Goal: Communication & Community: Ask a question

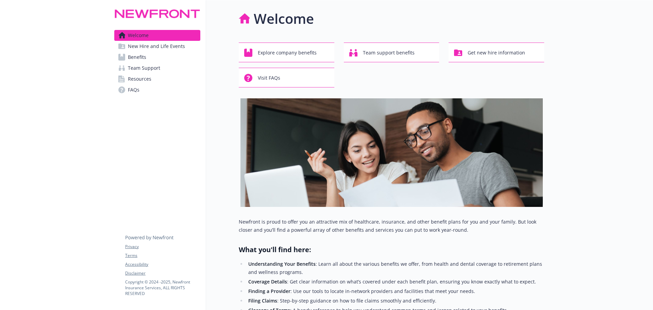
click at [150, 58] on link "Benefits" at bounding box center [157, 57] width 86 height 11
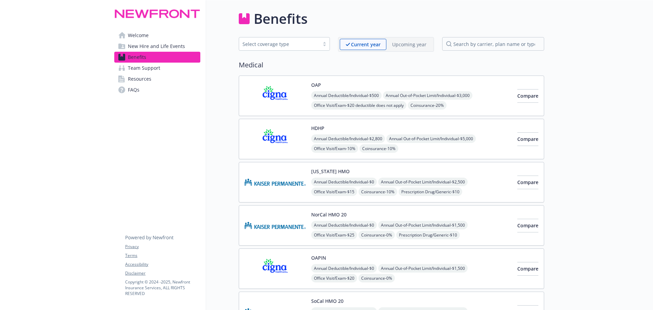
click at [173, 82] on link "Resources" at bounding box center [157, 78] width 86 height 11
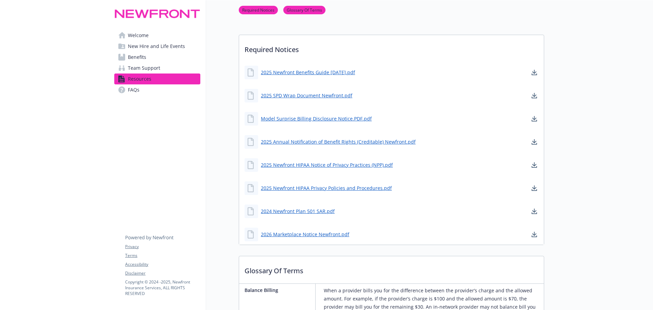
scroll to position [136, 0]
click at [297, 68] on link "2025 Newfront Benefits Guide 8.27.25.pdf" at bounding box center [308, 72] width 95 height 8
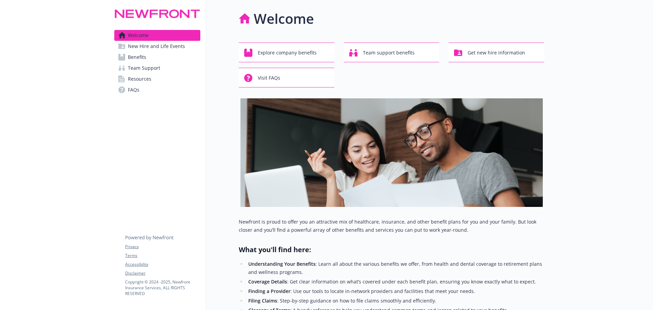
click at [162, 58] on link "Benefits" at bounding box center [157, 57] width 86 height 11
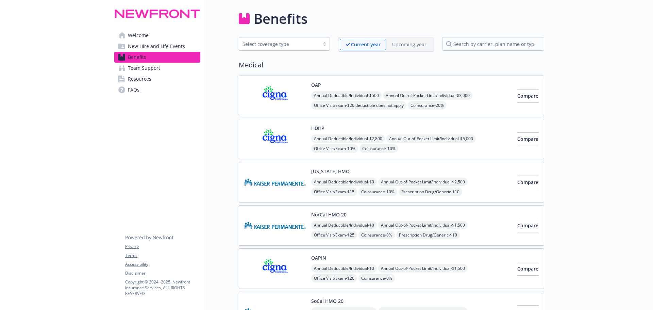
click at [414, 39] on div "Upcoming year" at bounding box center [409, 44] width 46 height 11
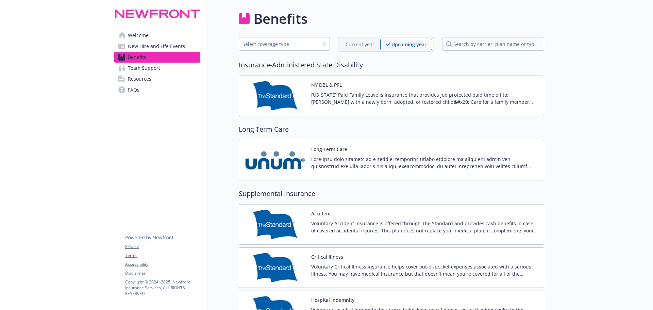
click at [362, 47] on p "Current year" at bounding box center [359, 44] width 29 height 7
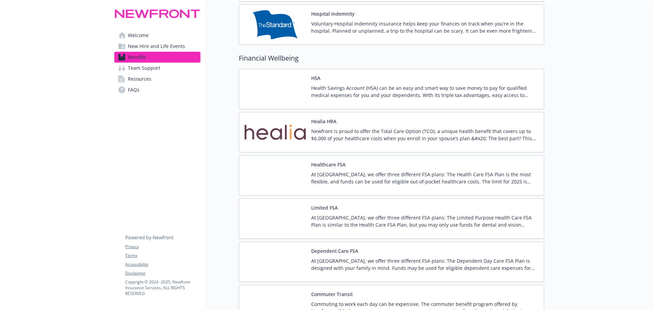
scroll to position [1020, 0]
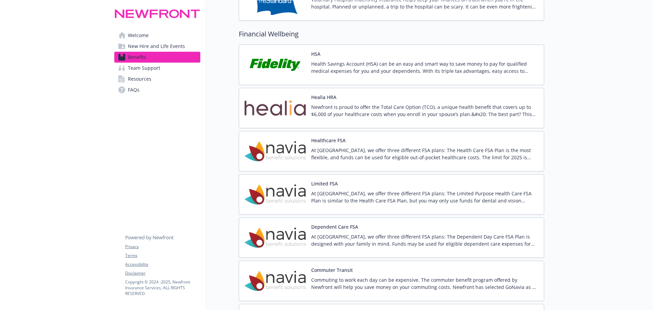
click at [401, 117] on p "Newfront is proud to offer the Total Care Option (TCO), a unique health benefit…" at bounding box center [424, 110] width 227 height 14
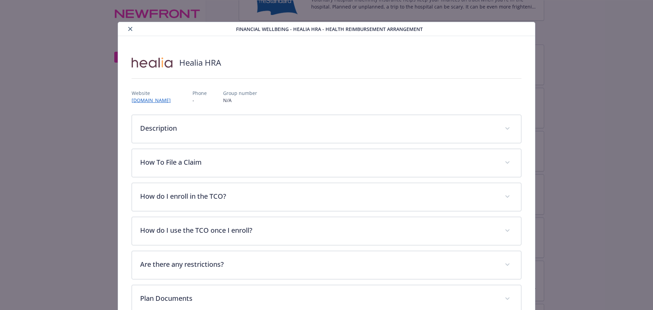
scroll to position [20, 0]
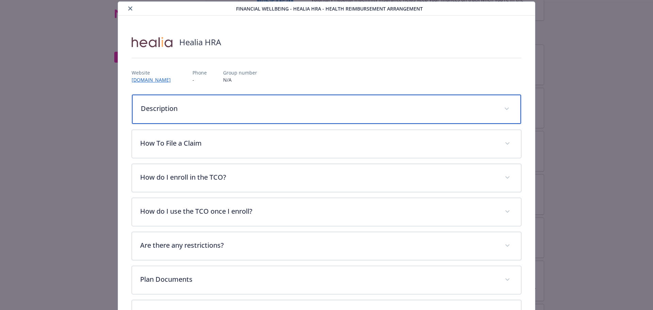
click at [328, 107] on p "Description" at bounding box center [318, 108] width 355 height 10
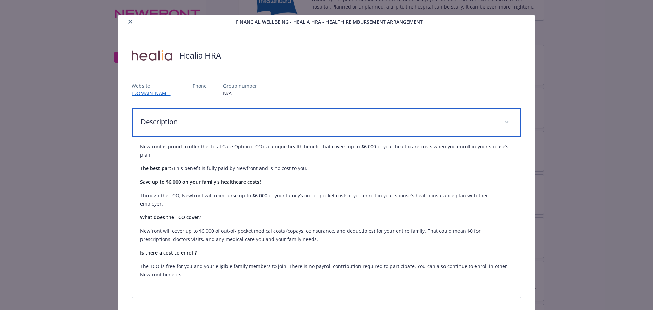
scroll to position [0, 0]
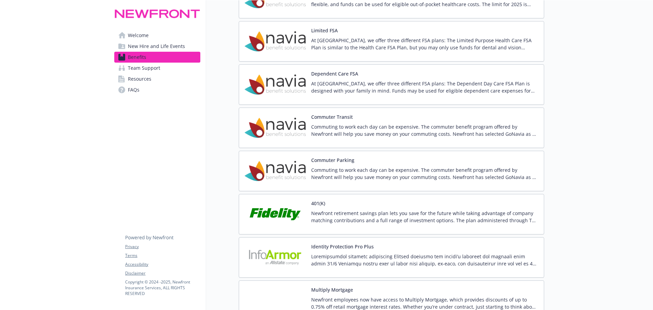
scroll to position [1155, 0]
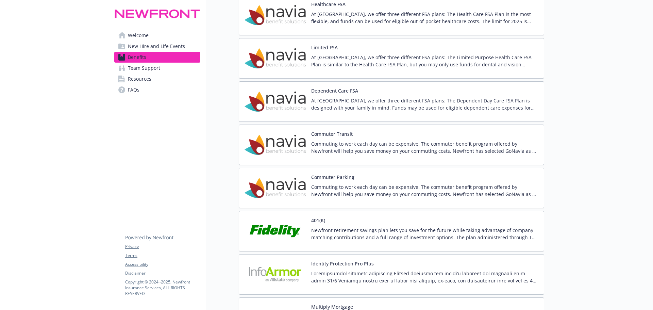
click at [341, 144] on p "Commuting to work each day can be expensive. The commuter benefit program offer…" at bounding box center [424, 147] width 227 height 14
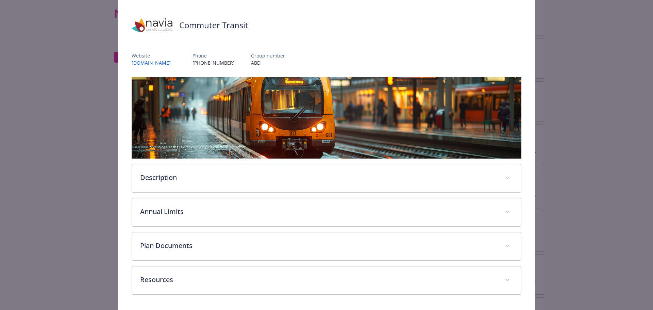
scroll to position [60, 0]
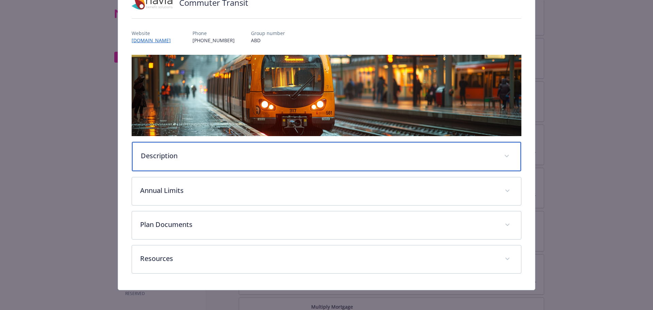
click at [198, 159] on div "Description" at bounding box center [326, 156] width 389 height 29
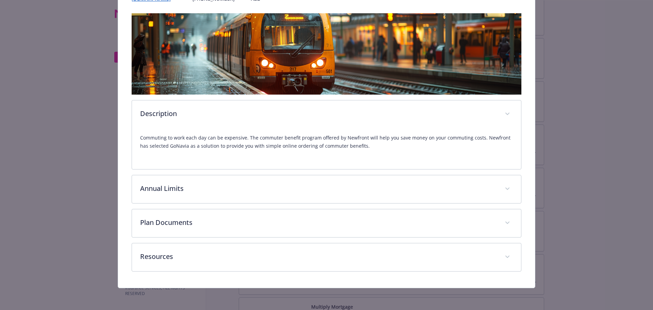
scroll to position [101, 0]
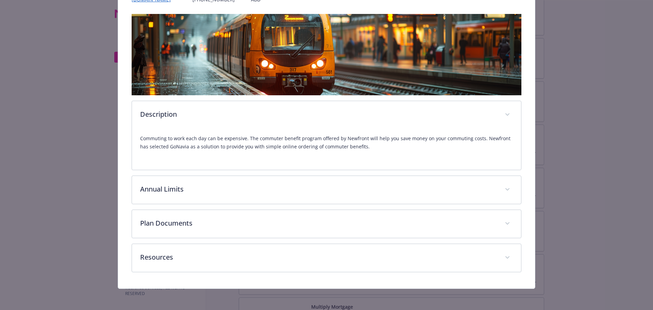
click at [176, 138] on p "Commuting to work each day can be expensive. The commuter benefit program offer…" at bounding box center [326, 142] width 373 height 16
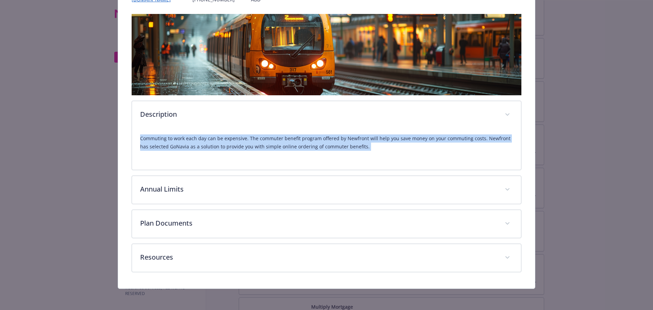
click at [176, 138] on p "Commuting to work each day can be expensive. The commuter benefit program offer…" at bounding box center [326, 142] width 373 height 16
copy p "Commuting to work each day can be expensive. The commuter benefit program offer…"
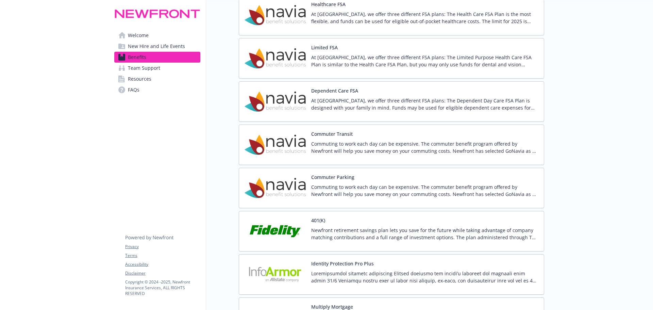
click at [363, 138] on div "Commuter Transit Commuting to work each day can be expensive. The commuter bene…" at bounding box center [424, 144] width 227 height 29
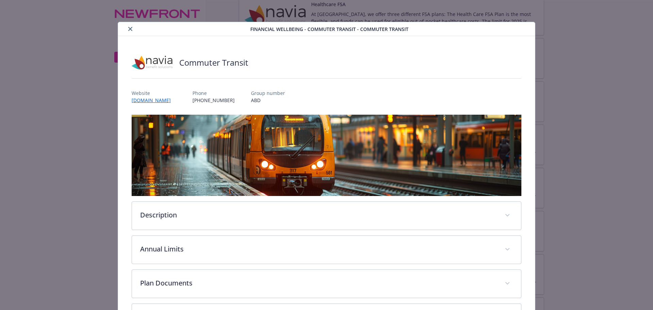
scroll to position [20, 0]
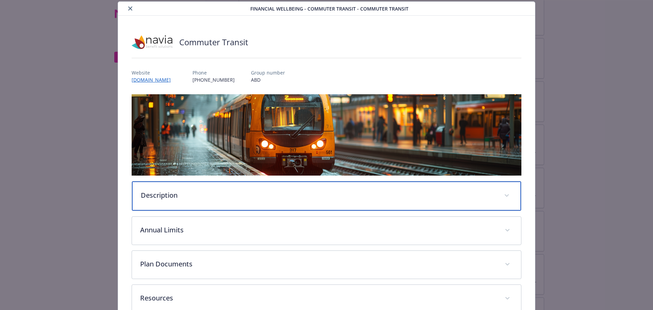
click at [201, 201] on div "Description" at bounding box center [326, 195] width 389 height 29
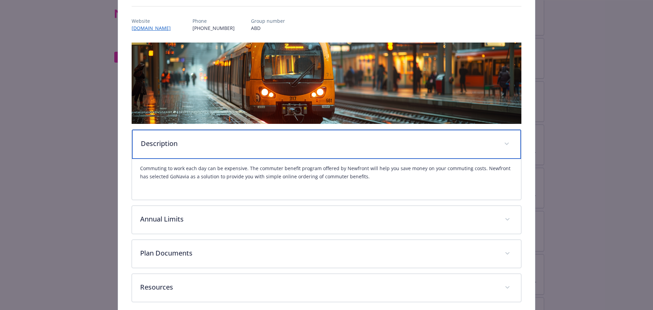
scroll to position [88, 0]
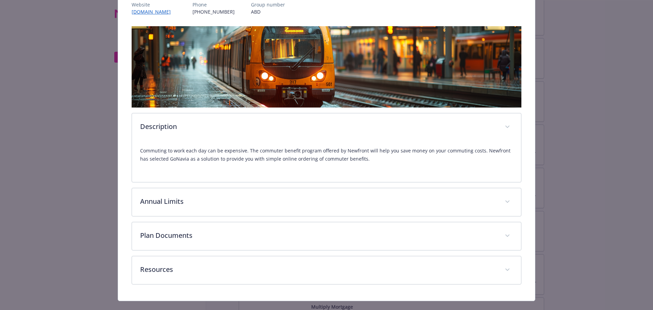
click at [231, 157] on p "Commuting to work each day can be expensive. The commuter benefit program offer…" at bounding box center [326, 154] width 373 height 16
click at [232, 156] on p "Commuting to work each day can be expensive. The commuter benefit program offer…" at bounding box center [326, 154] width 373 height 16
click at [414, 151] on p "Commuting to work each day can be expensive. The commuter benefit program offer…" at bounding box center [326, 154] width 373 height 16
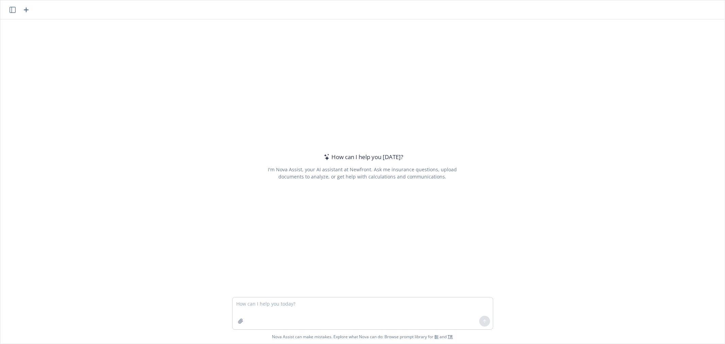
click at [271, 304] on textarea at bounding box center [362, 313] width 260 height 32
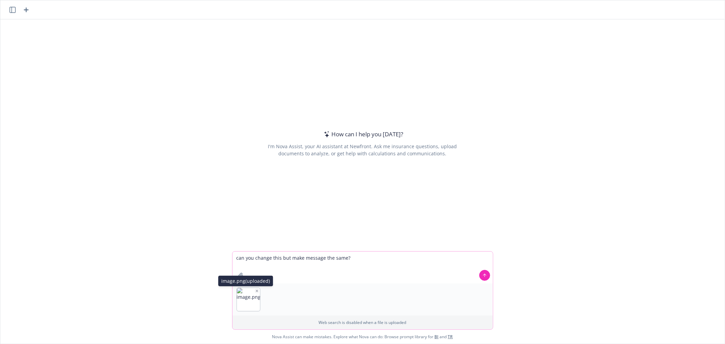
click at [255, 290] on icon "button" at bounding box center [256, 290] width 3 height 3
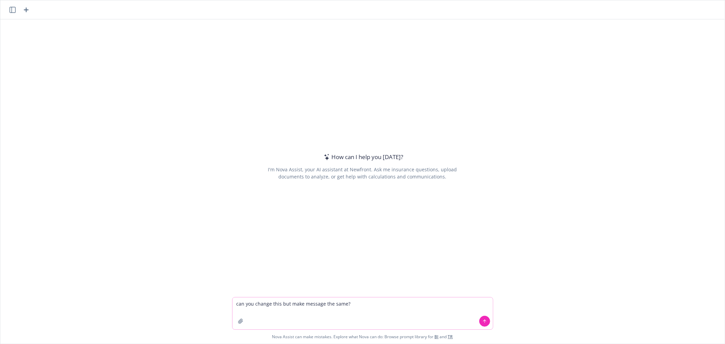
click at [359, 302] on textarea "can you change this but make message the same?" at bounding box center [362, 313] width 260 height 32
click at [343, 303] on textarea "can you change this but make message the same?" at bounding box center [362, 313] width 260 height 32
click at [384, 301] on textarea "can you change this but make message the same messaging?" at bounding box center [362, 313] width 260 height 32
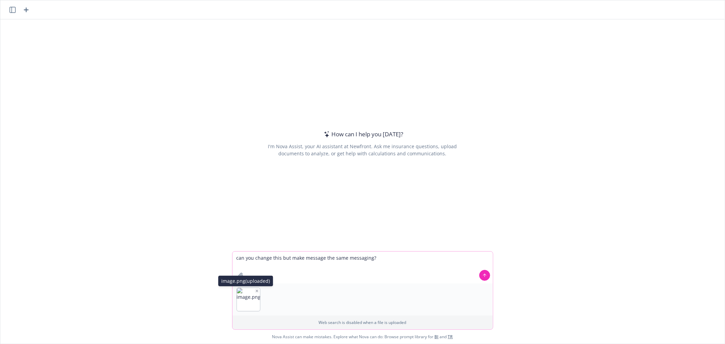
click at [256, 290] on icon "button" at bounding box center [257, 291] width 2 height 2
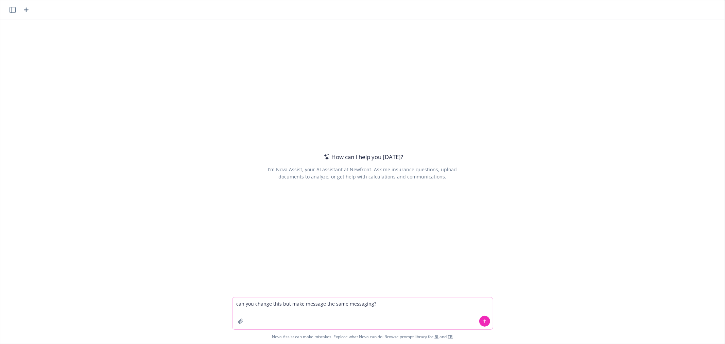
click at [376, 303] on textarea "can you change this but make message the same messaging?" at bounding box center [362, 313] width 260 height 32
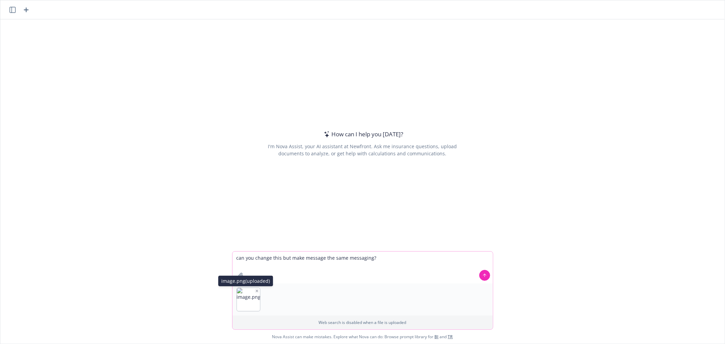
click at [251, 289] on img "button" at bounding box center [248, 299] width 23 height 23
click at [255, 289] on icon "button" at bounding box center [256, 290] width 3 height 3
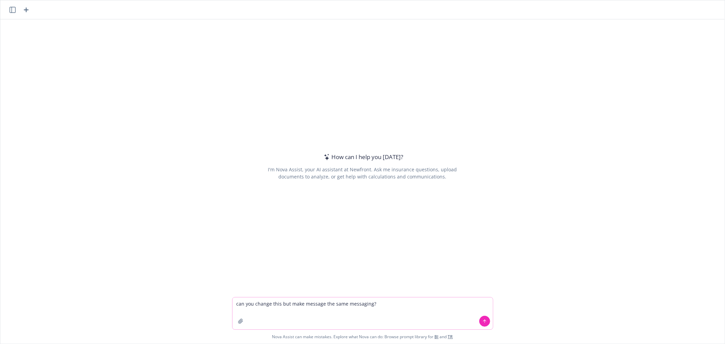
click at [381, 303] on textarea "can you change this but make message the same messaging?" at bounding box center [362, 313] width 260 height 32
paste textarea "Sandisk takes pride in offering a range of benefits that aim to address the div…"
type textarea "can you change this but make message the same messaging? Sandisk takes pride in…"
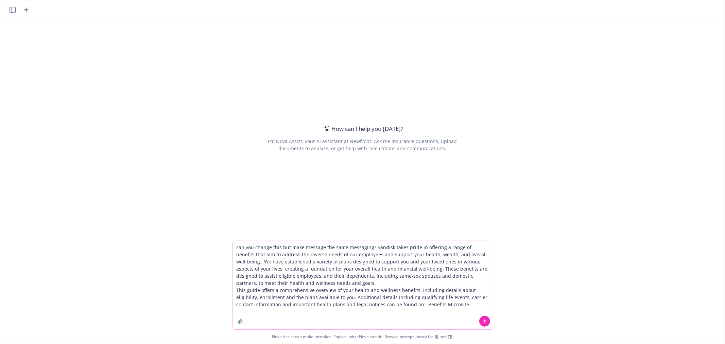
click at [371, 247] on textarea "can you change this but make message the same messaging? Sandisk takes pride in…" at bounding box center [362, 285] width 260 height 88
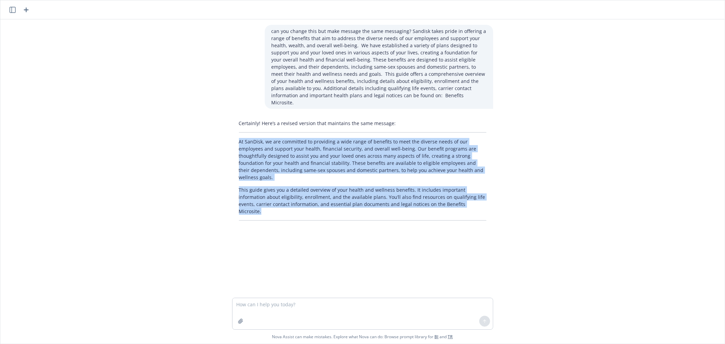
drag, startPoint x: 236, startPoint y: 134, endPoint x: 483, endPoint y: 195, distance: 254.5
click at [483, 195] on div "Certainly! Here’s a revised version that maintains the same message: At [GEOGRA…" at bounding box center [362, 170] width 261 height 106
click at [463, 201] on div "Certainly! Here’s a revised version that maintains the same message: At [GEOGRA…" at bounding box center [362, 170] width 261 height 106
drag, startPoint x: 236, startPoint y: 133, endPoint x: 405, endPoint y: 194, distance: 179.3
click at [405, 194] on div "Certainly! Here’s a revised version that maintains the same message: At [GEOGRA…" at bounding box center [362, 170] width 261 height 106
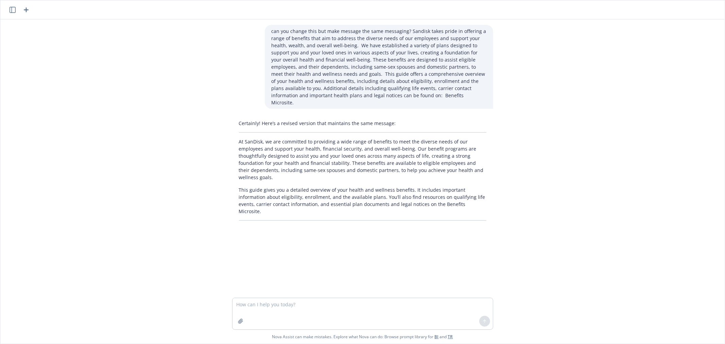
click at [416, 201] on div "Certainly! Here’s a revised version that maintains the same message: At [GEOGRA…" at bounding box center [362, 170] width 261 height 106
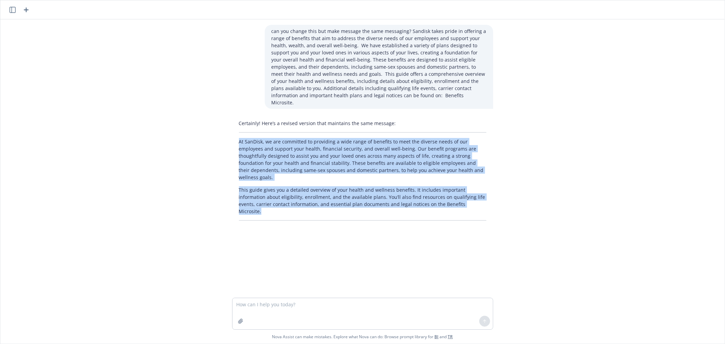
drag, startPoint x: 450, startPoint y: 198, endPoint x: 230, endPoint y: 136, distance: 228.6
click at [232, 136] on div "Certainly! Here’s a revised version that maintains the same message: At [GEOGRA…" at bounding box center [362, 170] width 261 height 106
copy div "At SanDisk, we are committed to providing a wide range of benefits to meet the …"
